Goal: Navigation & Orientation: Find specific page/section

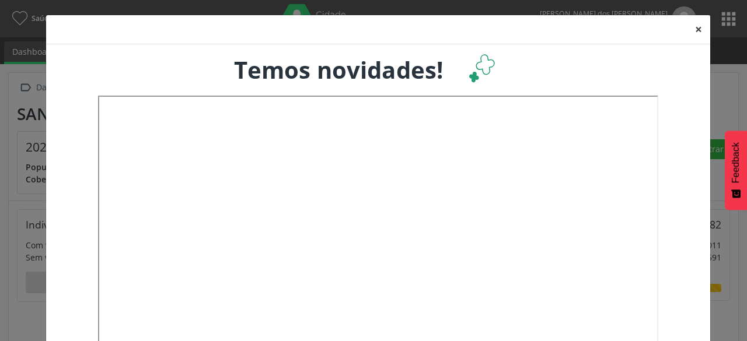
click at [691, 25] on button "×" at bounding box center [698, 29] width 23 height 29
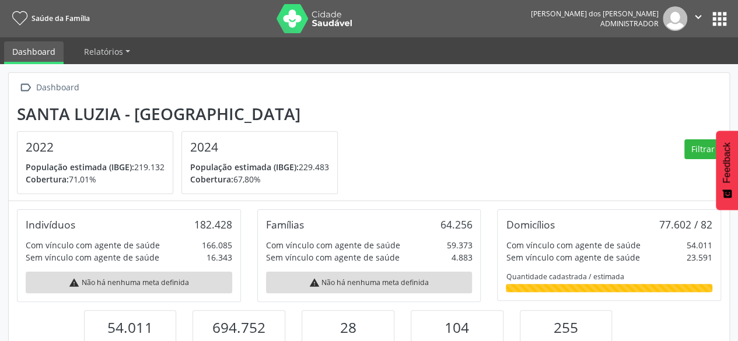
click at [721, 20] on button "apps" at bounding box center [720, 19] width 20 height 20
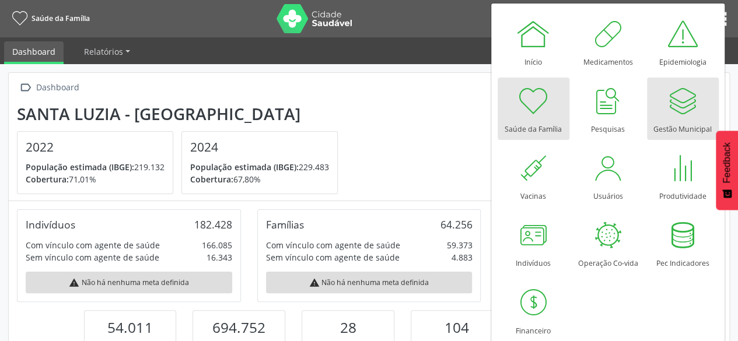
click at [692, 105] on div at bounding box center [682, 100] width 35 height 35
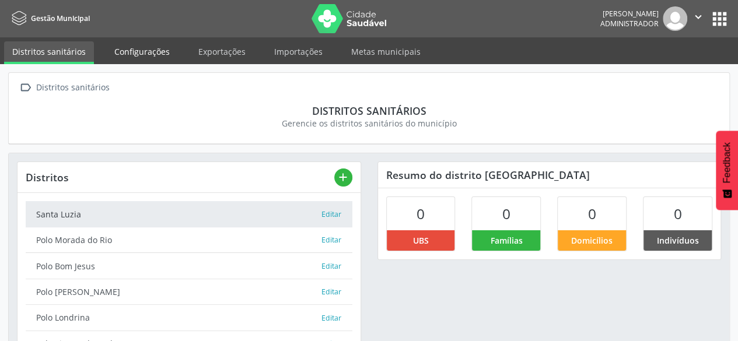
click at [163, 45] on link "Configurações" at bounding box center [142, 51] width 72 height 20
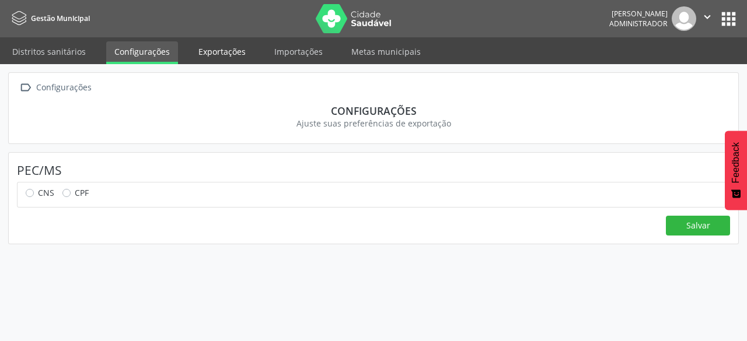
click at [213, 51] on link "Exportações" at bounding box center [222, 51] width 64 height 20
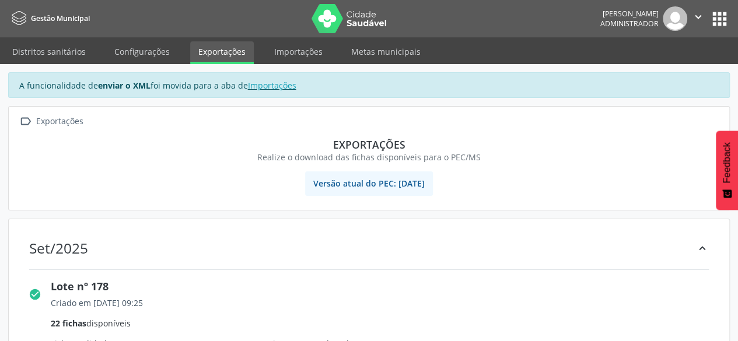
click at [711, 23] on button "apps" at bounding box center [720, 19] width 20 height 20
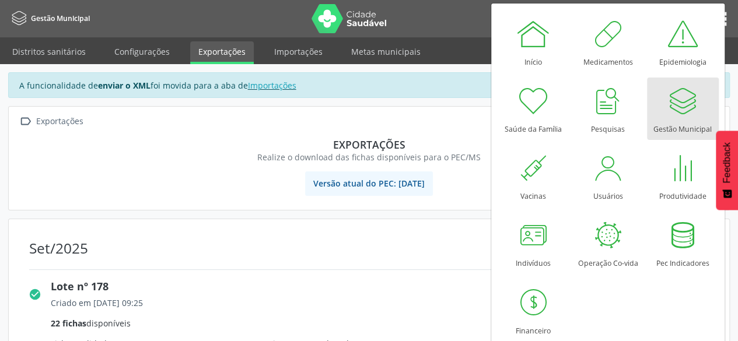
click at [666, 127] on div "Gestão Municipal" at bounding box center [683, 126] width 58 height 16
click at [288, 50] on link "Importações" at bounding box center [298, 51] width 65 height 20
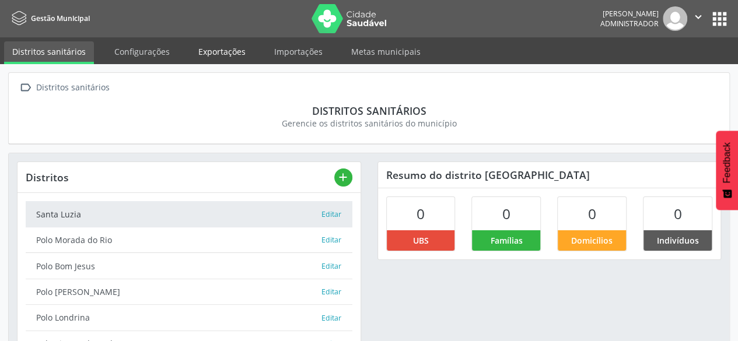
click at [232, 51] on link "Exportações" at bounding box center [222, 51] width 64 height 20
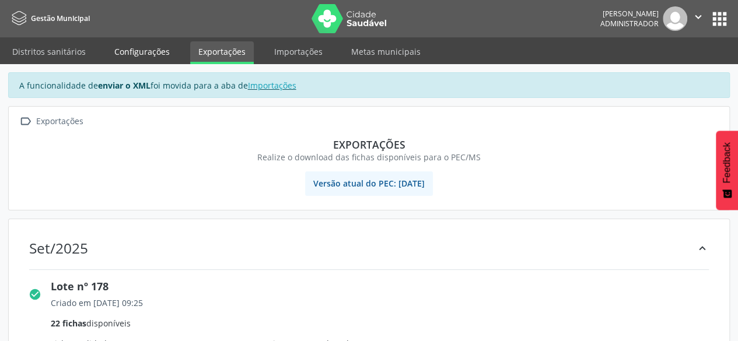
click at [145, 53] on link "Configurações" at bounding box center [142, 51] width 72 height 20
